Goal: Task Accomplishment & Management: Manage account settings

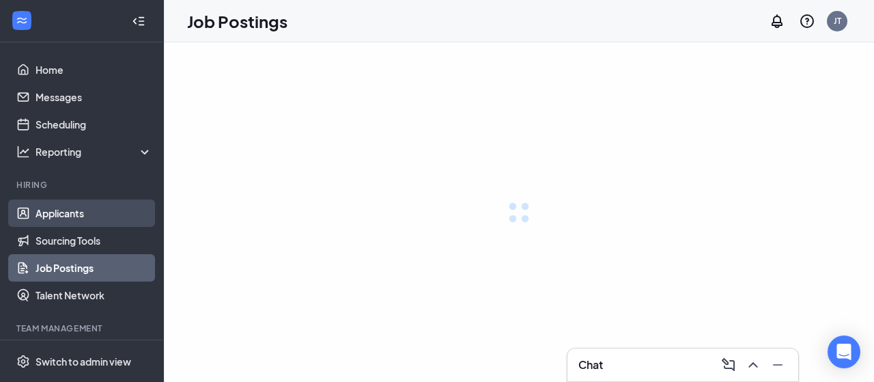
click at [72, 205] on link "Applicants" at bounding box center [94, 212] width 117 height 27
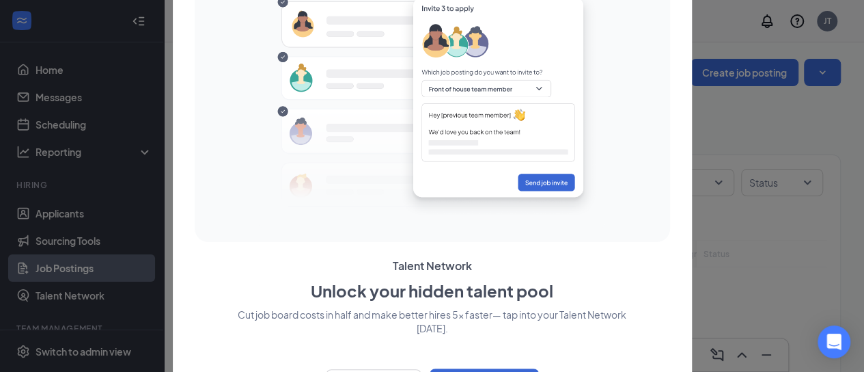
click at [287, 248] on div "Talent Network Unlock your hidden talent pool Cut job board costs in half and m…" at bounding box center [432, 186] width 475 height 434
click at [769, 193] on div at bounding box center [432, 186] width 864 height 372
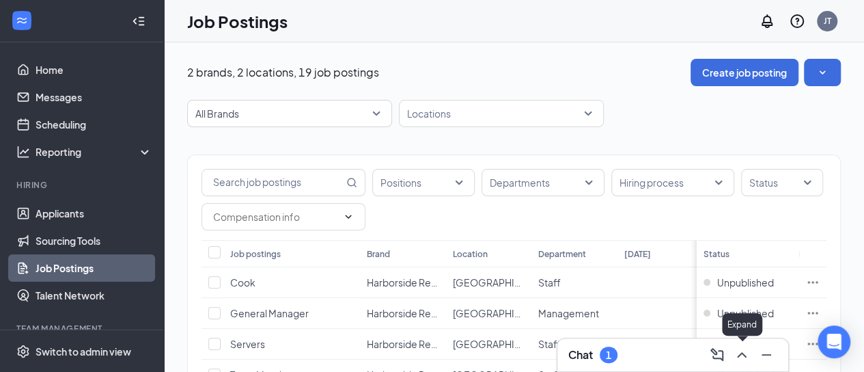
click at [742, 350] on icon "ChevronUp" at bounding box center [742, 354] width 16 height 16
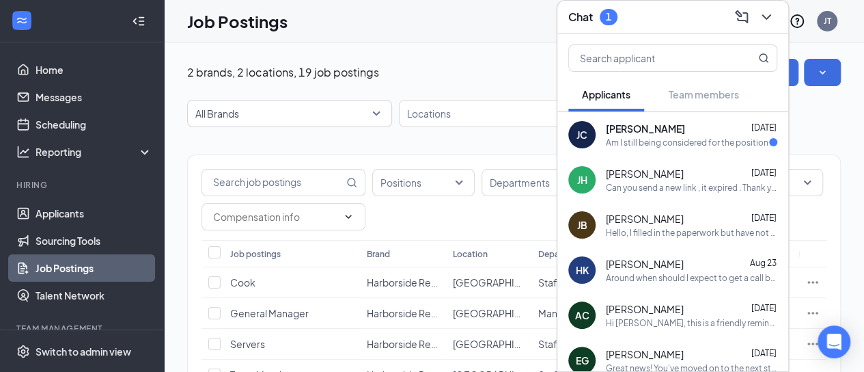
click at [716, 122] on div "[PERSON_NAME] [DATE]" at bounding box center [691, 129] width 171 height 14
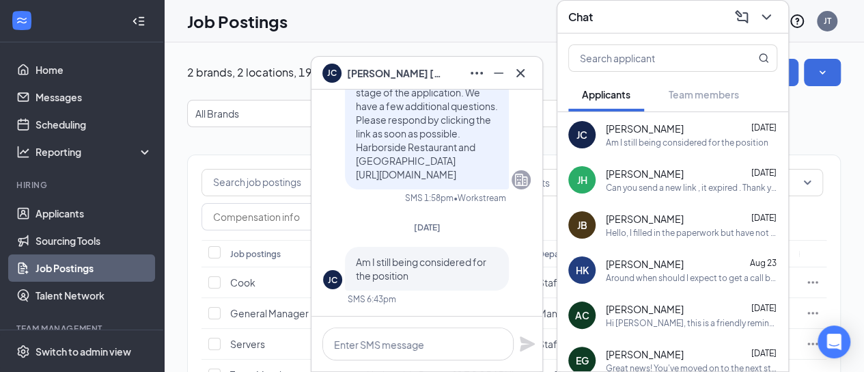
click at [645, 122] on span "[PERSON_NAME]" at bounding box center [645, 129] width 78 height 14
click at [522, 66] on icon "Cross" at bounding box center [520, 73] width 16 height 16
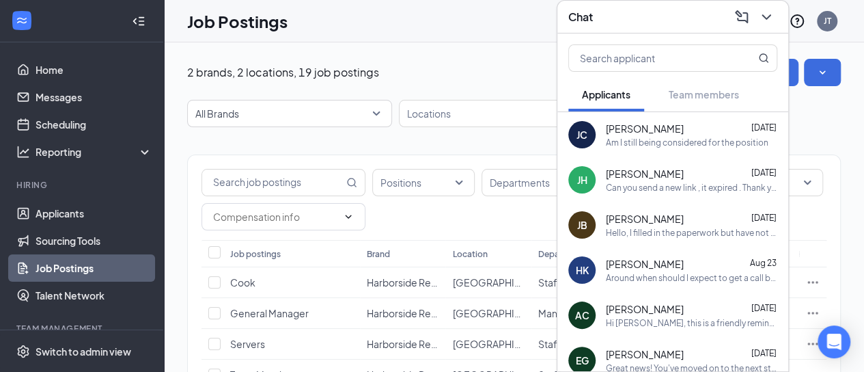
click at [769, 11] on icon "ChevronDown" at bounding box center [766, 17] width 16 height 16
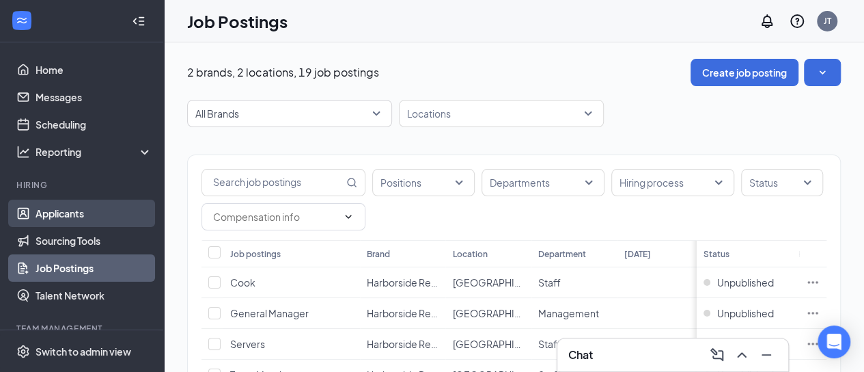
click at [47, 207] on link "Applicants" at bounding box center [94, 212] width 117 height 27
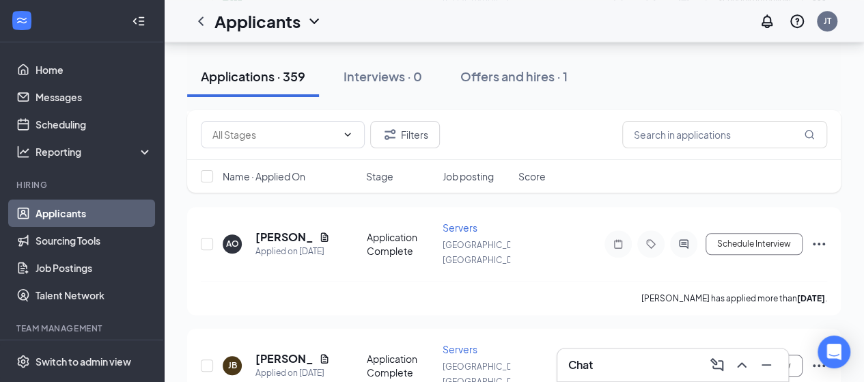
scroll to position [5388, 0]
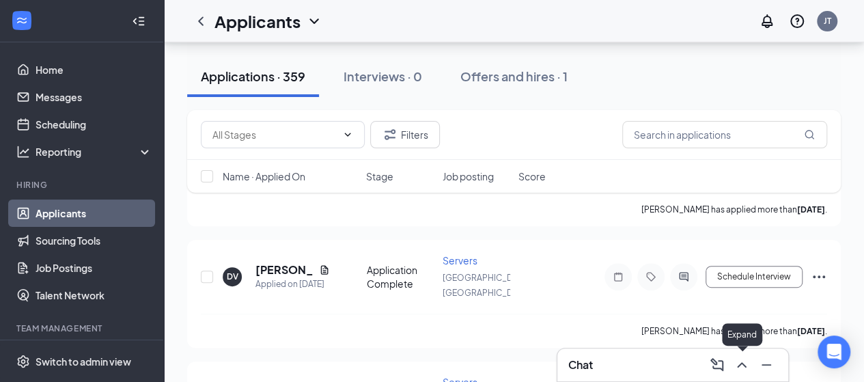
click at [742, 359] on icon "ChevronUp" at bounding box center [742, 365] width 16 height 16
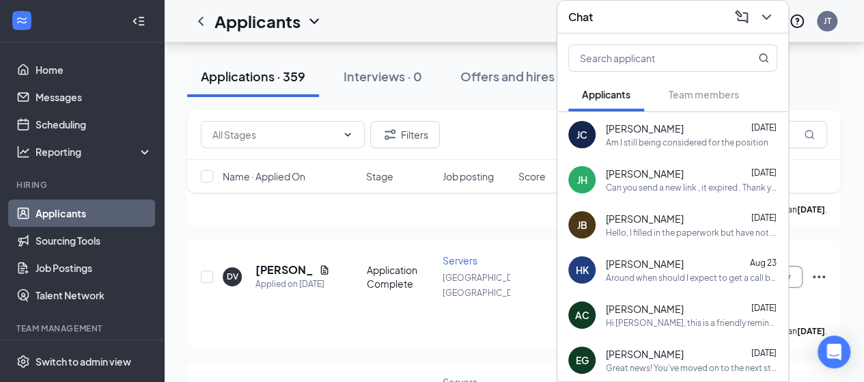
click at [691, 138] on div "Am I still being considered for the position" at bounding box center [687, 143] width 163 height 12
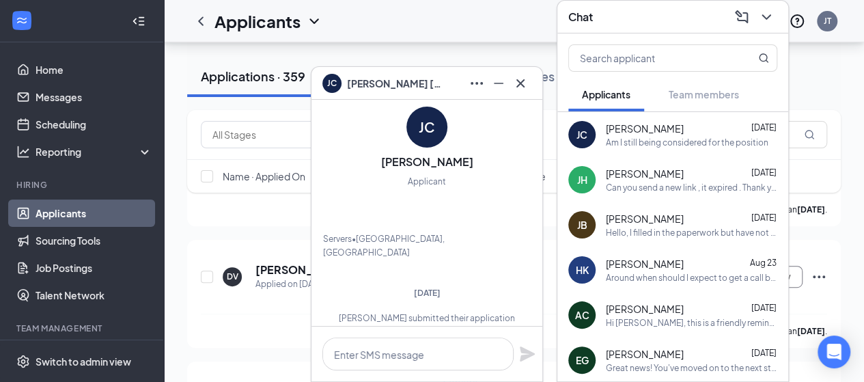
scroll to position [-279, 0]
click at [419, 121] on div "JC" at bounding box center [427, 128] width 16 height 19
click at [522, 81] on icon "Cross" at bounding box center [520, 83] width 8 height 8
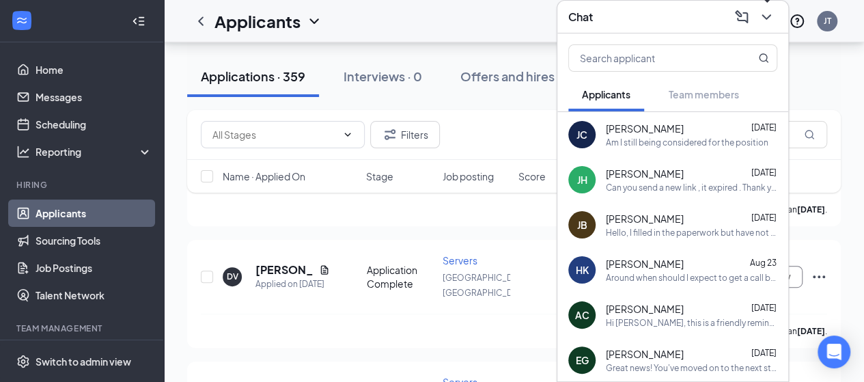
click at [770, 22] on icon "ChevronDown" at bounding box center [766, 17] width 16 height 16
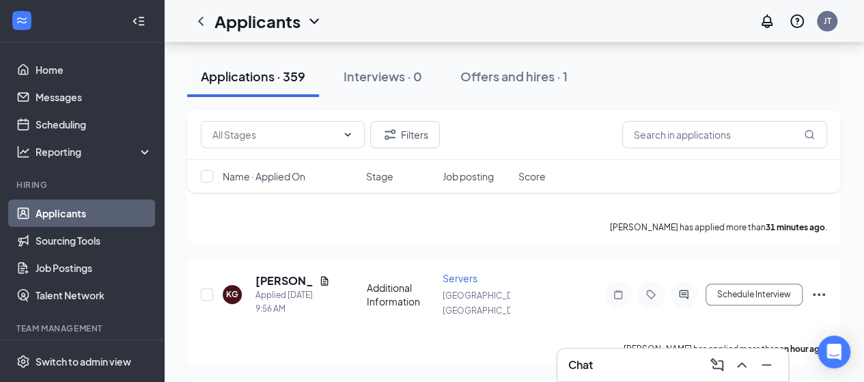
scroll to position [0, 0]
